Goal: Task Accomplishment & Management: Complete application form

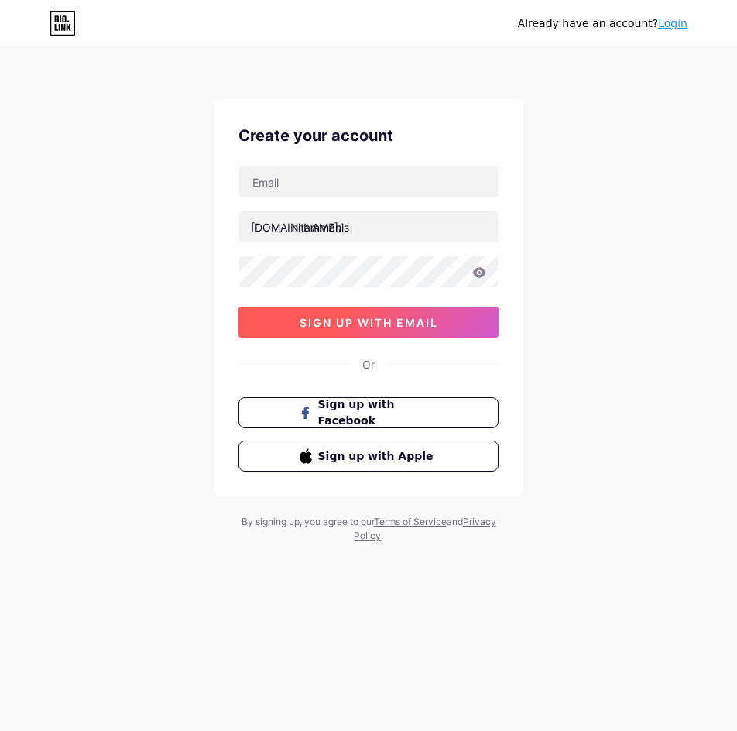
click at [436, 313] on button "sign up with email" at bounding box center [368, 321] width 260 height 31
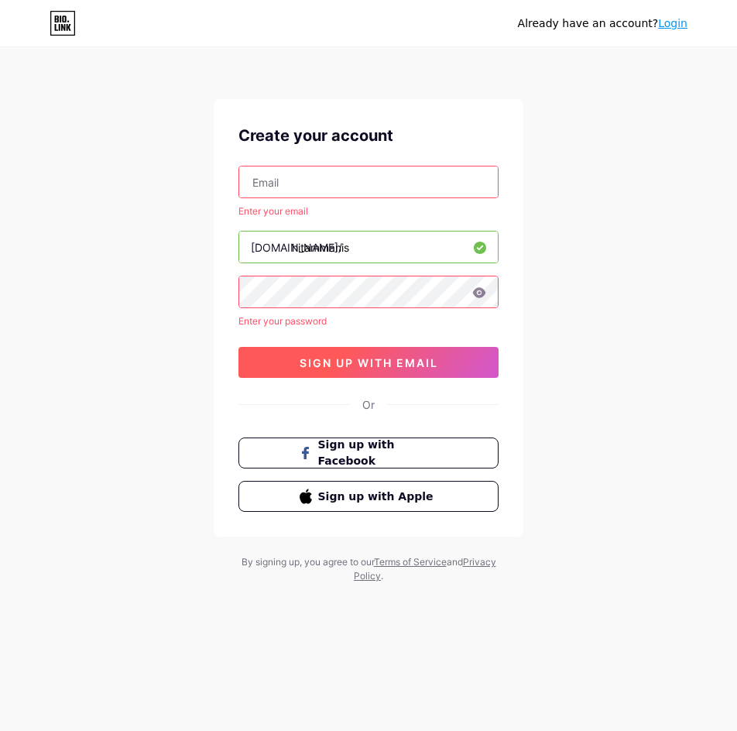
click at [436, 313] on div "Enter your email [DOMAIN_NAME]/ hitammanis Enter your password sign up with ema…" at bounding box center [368, 272] width 260 height 212
click at [325, 188] on input "text" at bounding box center [368, 181] width 259 height 31
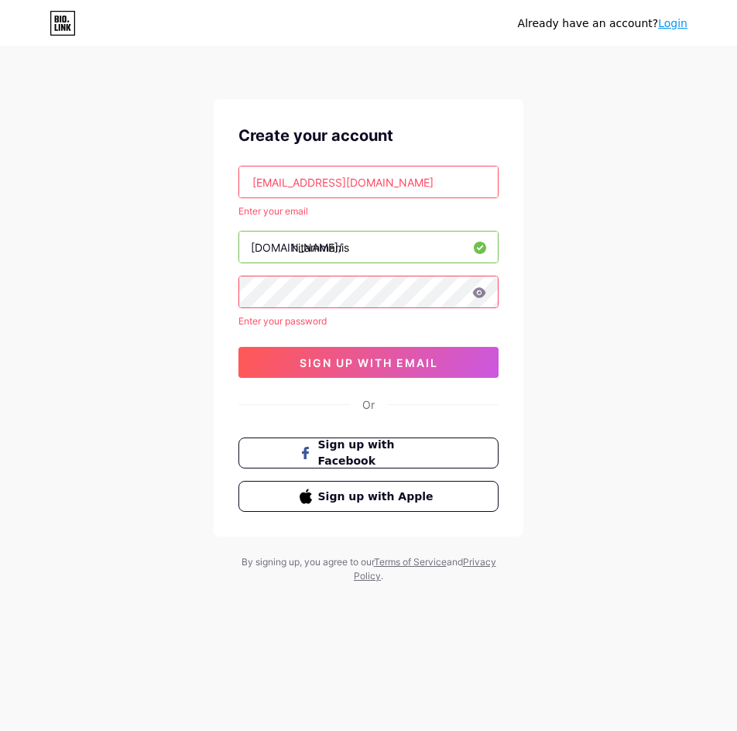
click at [481, 292] on icon at bounding box center [479, 292] width 14 height 11
click at [475, 287] on icon at bounding box center [479, 292] width 14 height 11
click at [430, 181] on input "[EMAIL_ADDRESS][DOMAIN_NAME]" at bounding box center [368, 181] width 259 height 31
type input "G"
click at [480, 291] on icon at bounding box center [479, 292] width 14 height 11
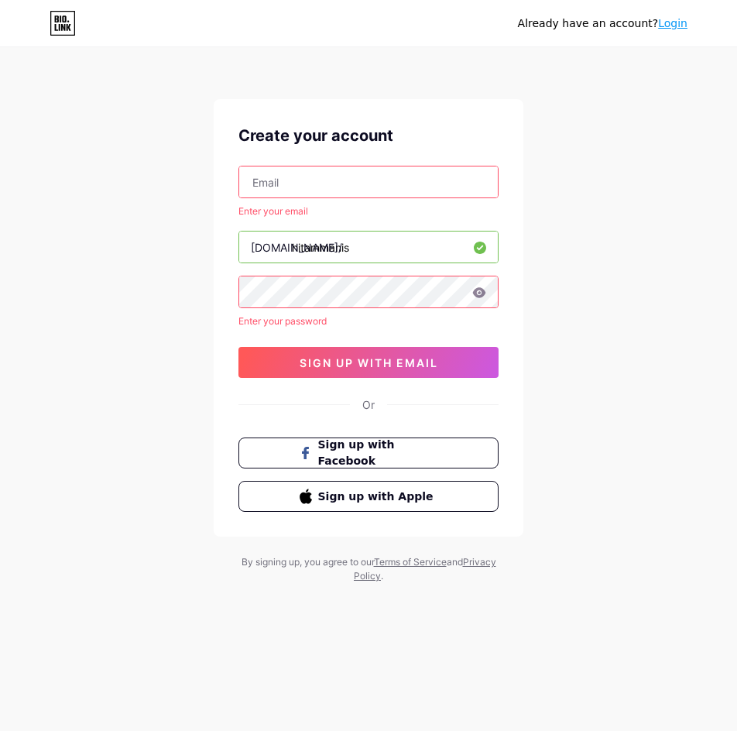
click at [551, 324] on div "Already have an account? Login Create your account Enter your email [DOMAIN_NAM…" at bounding box center [368, 316] width 737 height 632
click at [477, 296] on icon at bounding box center [479, 292] width 13 height 10
click at [478, 291] on icon at bounding box center [479, 292] width 14 height 11
drag, startPoint x: 626, startPoint y: 276, endPoint x: 604, endPoint y: 268, distance: 23.3
click at [626, 275] on div "Already have an account? Login Create your account Enter your email [DOMAIN_NAM…" at bounding box center [368, 316] width 737 height 632
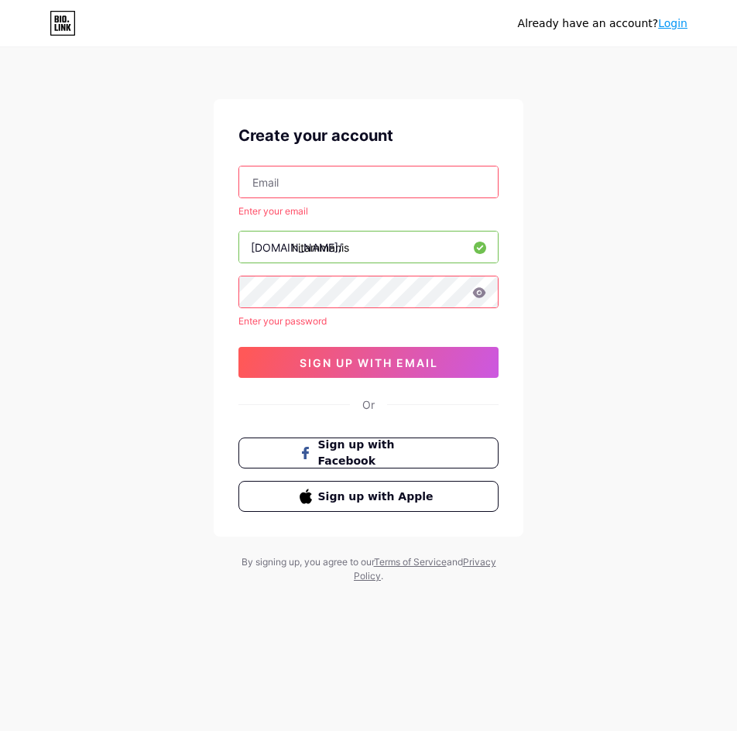
click at [368, 187] on input "text" at bounding box center [368, 181] width 259 height 31
type input "[EMAIL_ADDRESS][DOMAIN_NAME]"
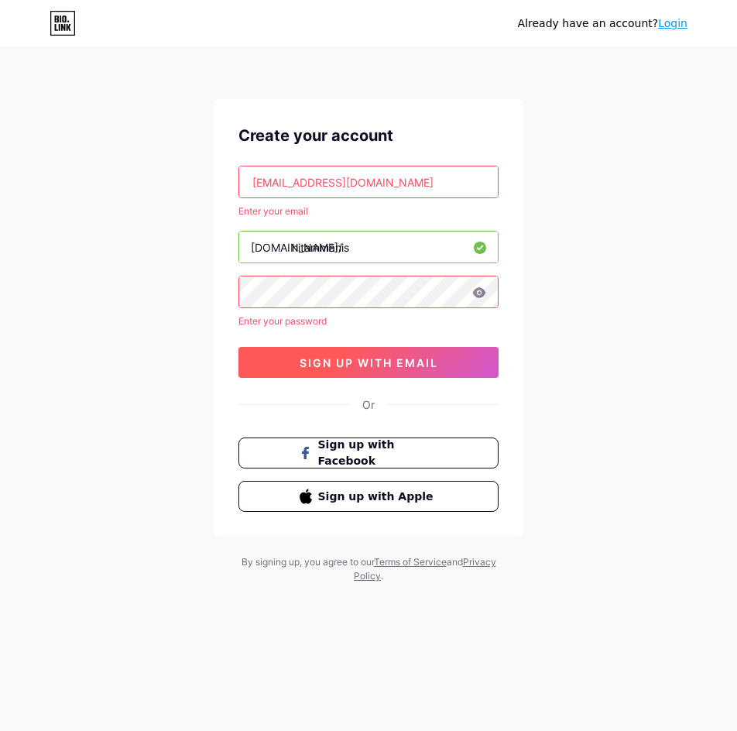
click at [409, 361] on span "sign up with email" at bounding box center [369, 362] width 139 height 13
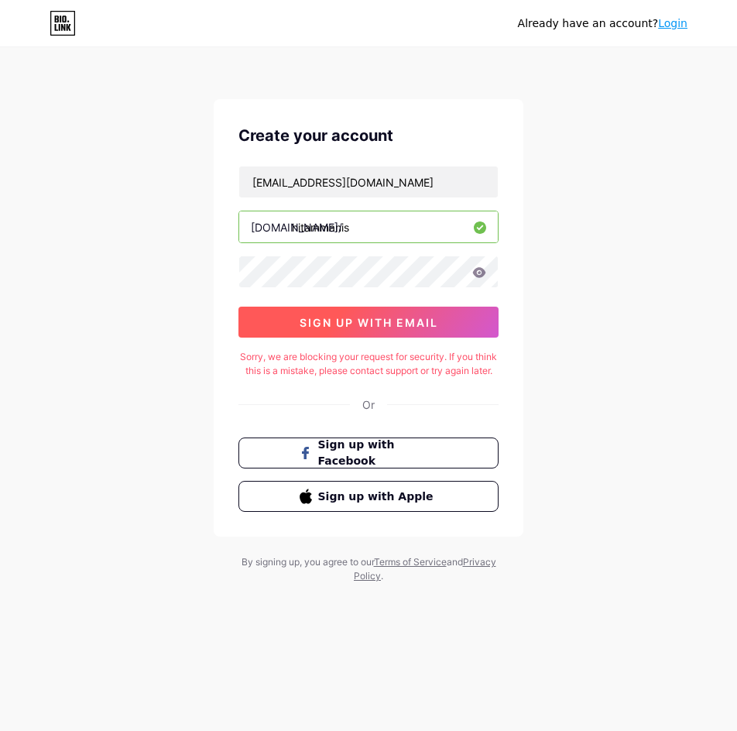
click at [398, 326] on span "sign up with email" at bounding box center [369, 322] width 139 height 13
click at [65, 29] on icon at bounding box center [63, 27] width 4 height 7
